Goal: Transaction & Acquisition: Purchase product/service

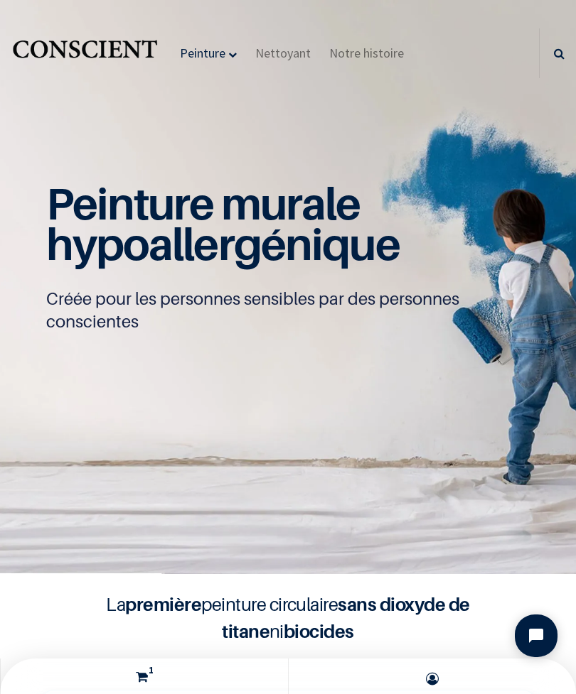
scroll to position [1, 0]
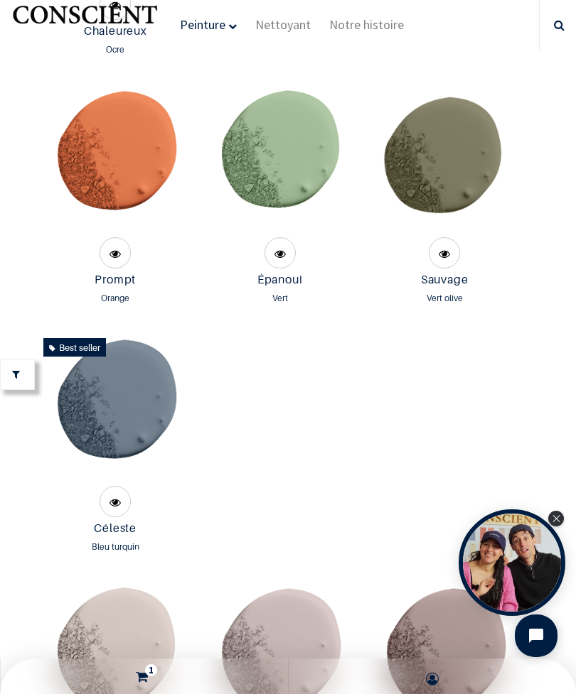
scroll to position [3363, 0]
click at [463, 196] on img at bounding box center [445, 159] width 150 height 150
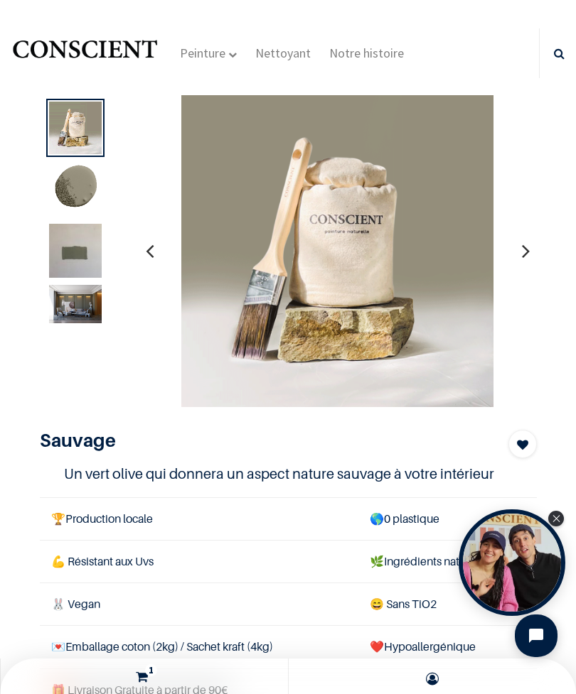
click at [87, 201] on img at bounding box center [75, 189] width 53 height 53
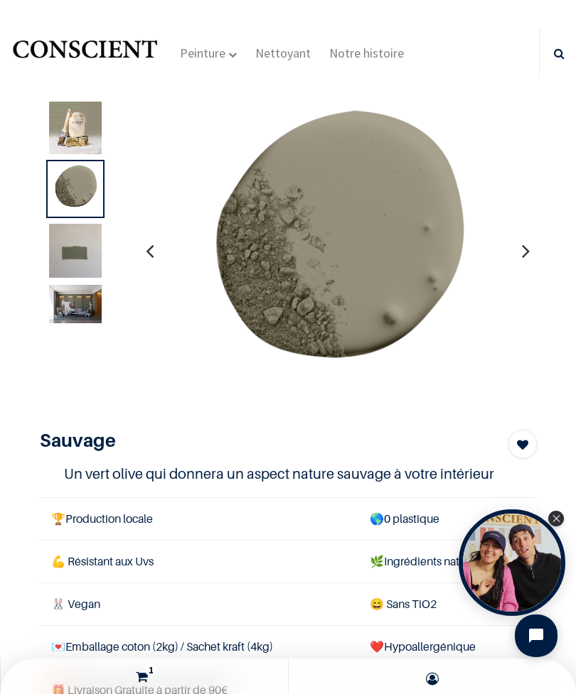
click at [66, 256] on img at bounding box center [75, 259] width 53 height 70
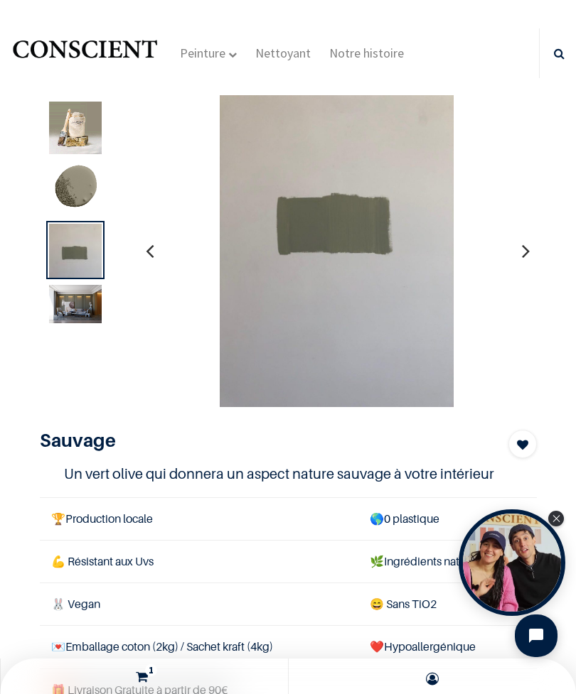
click at [70, 306] on img at bounding box center [75, 304] width 53 height 38
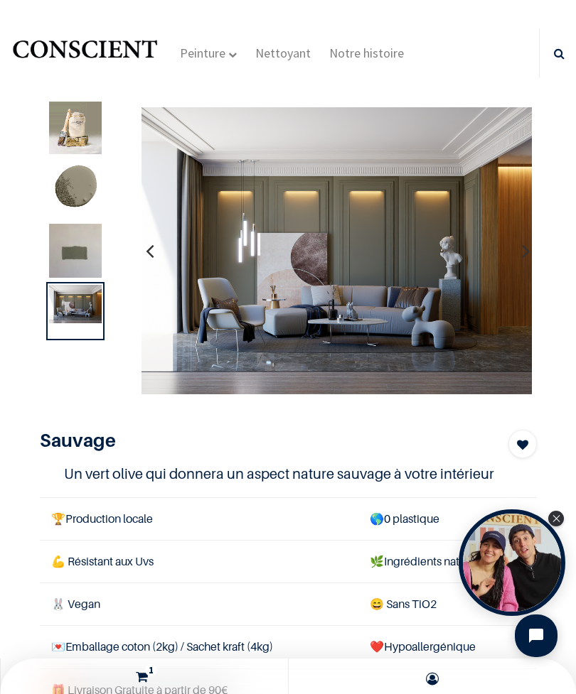
click at [83, 254] on img at bounding box center [75, 259] width 53 height 70
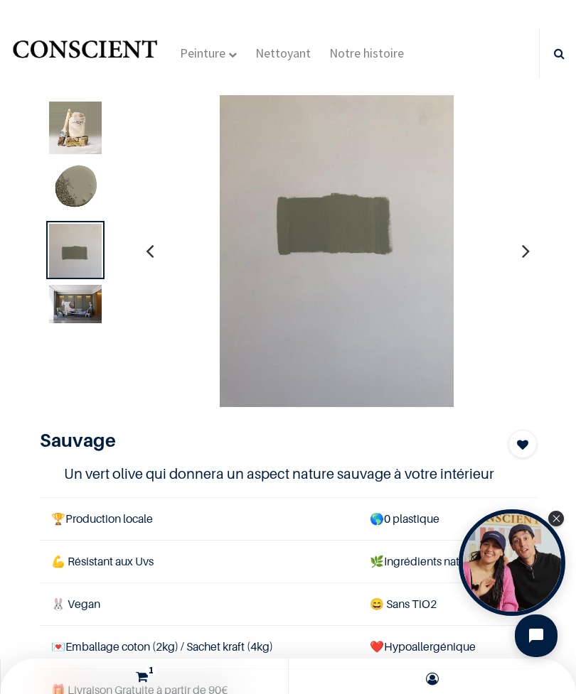
click at [93, 139] on img at bounding box center [75, 128] width 53 height 53
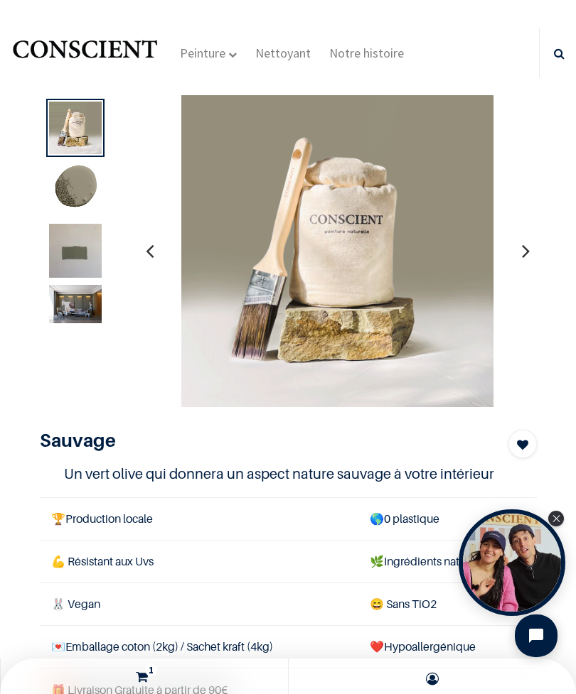
click at [79, 183] on img at bounding box center [75, 189] width 53 height 53
